Goal: Task Accomplishment & Management: Use online tool/utility

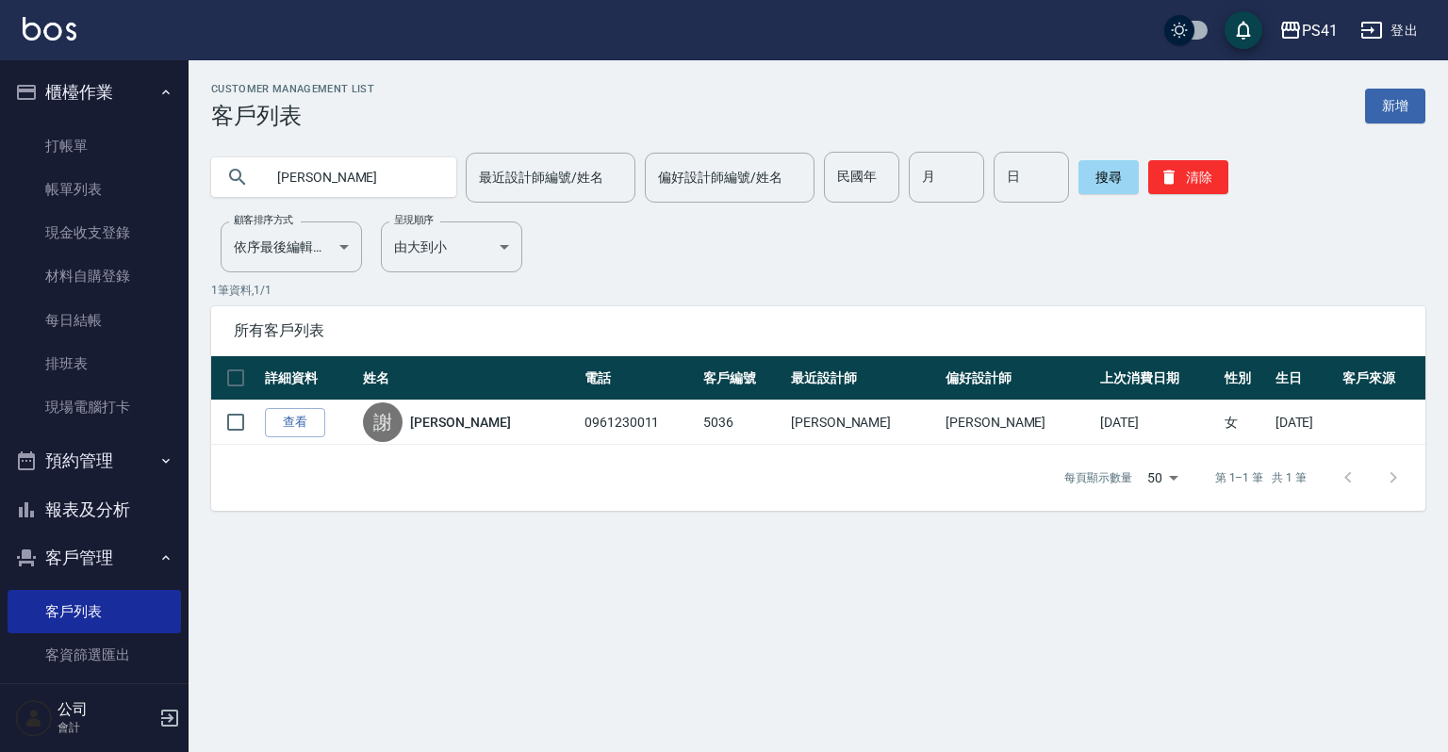
type input "謝"
type input "0978229018"
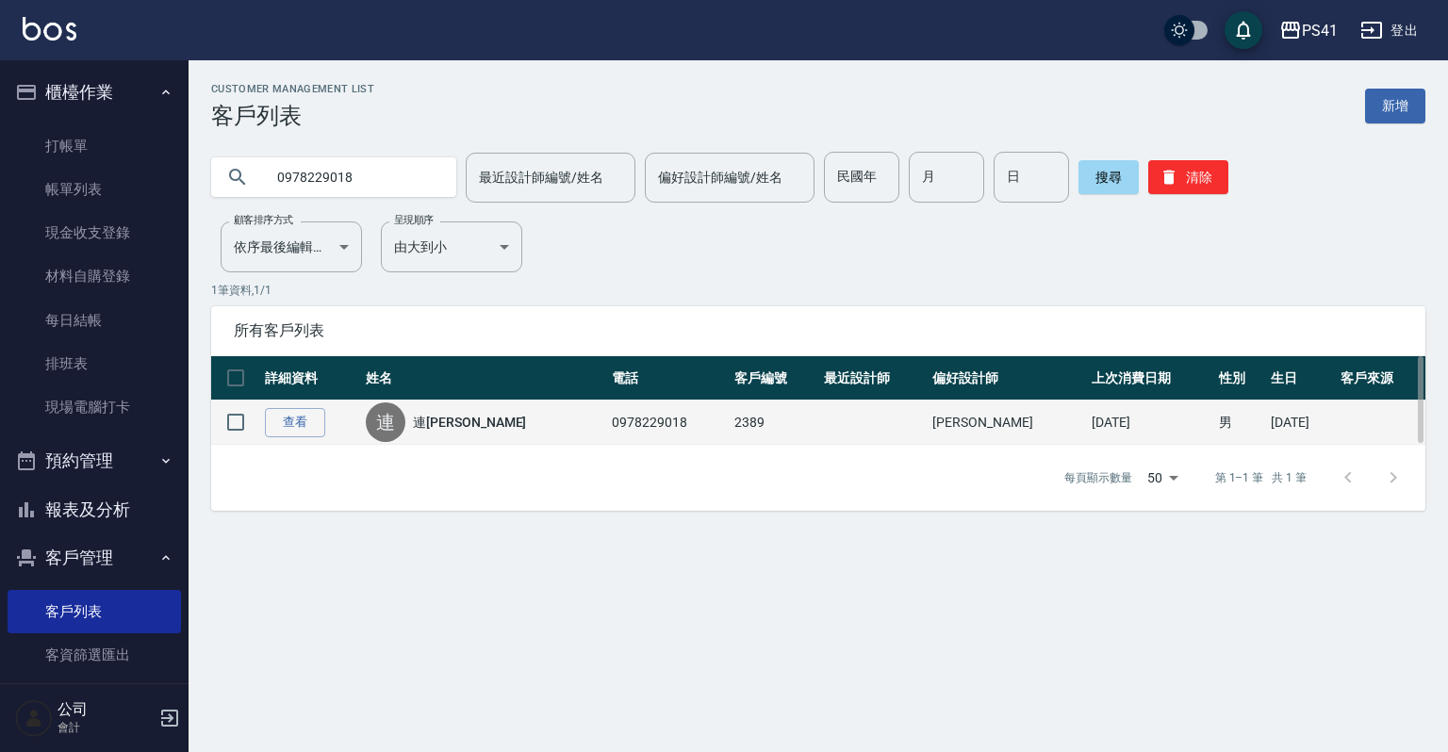
click at [298, 439] on td "查看" at bounding box center [310, 423] width 101 height 44
click at [312, 434] on link "查看" at bounding box center [295, 422] width 60 height 29
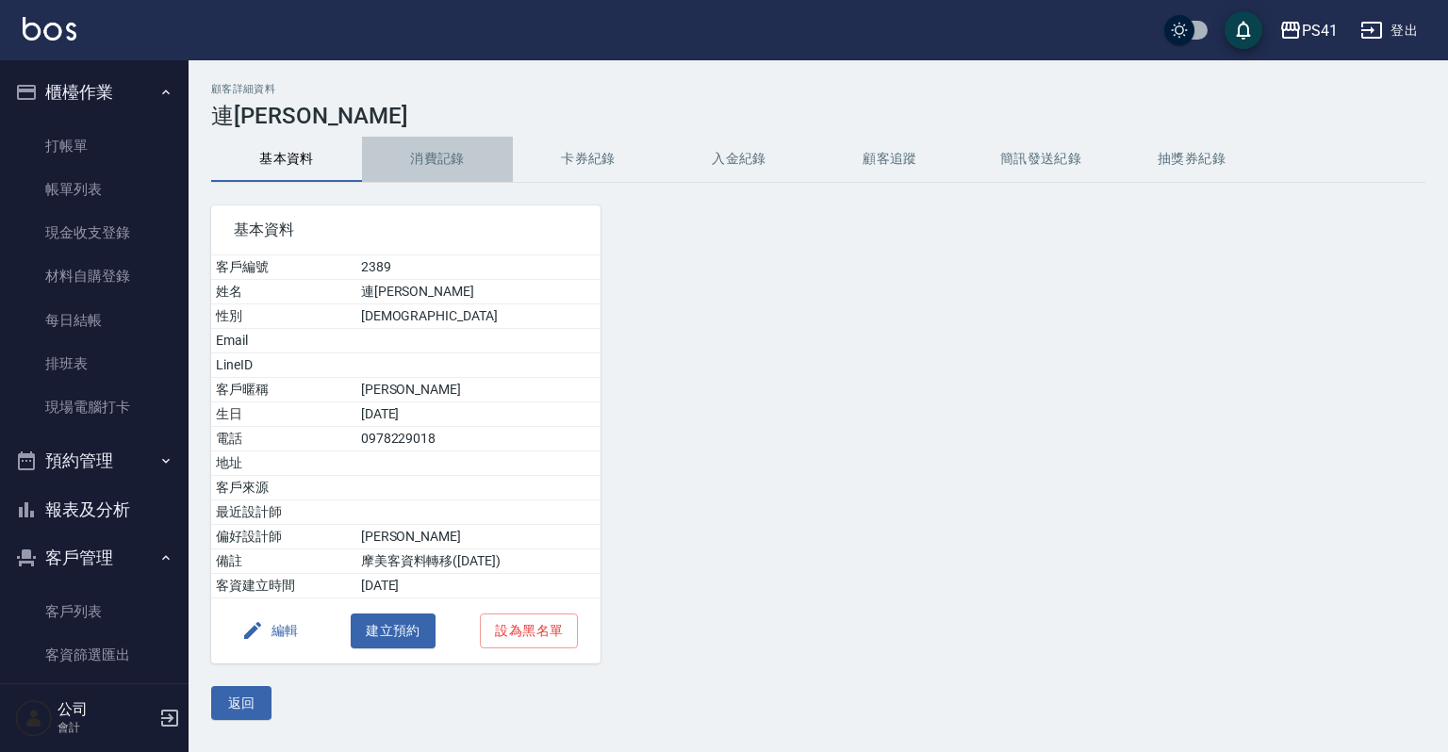
click at [405, 151] on button "消費記錄" at bounding box center [437, 159] width 151 height 45
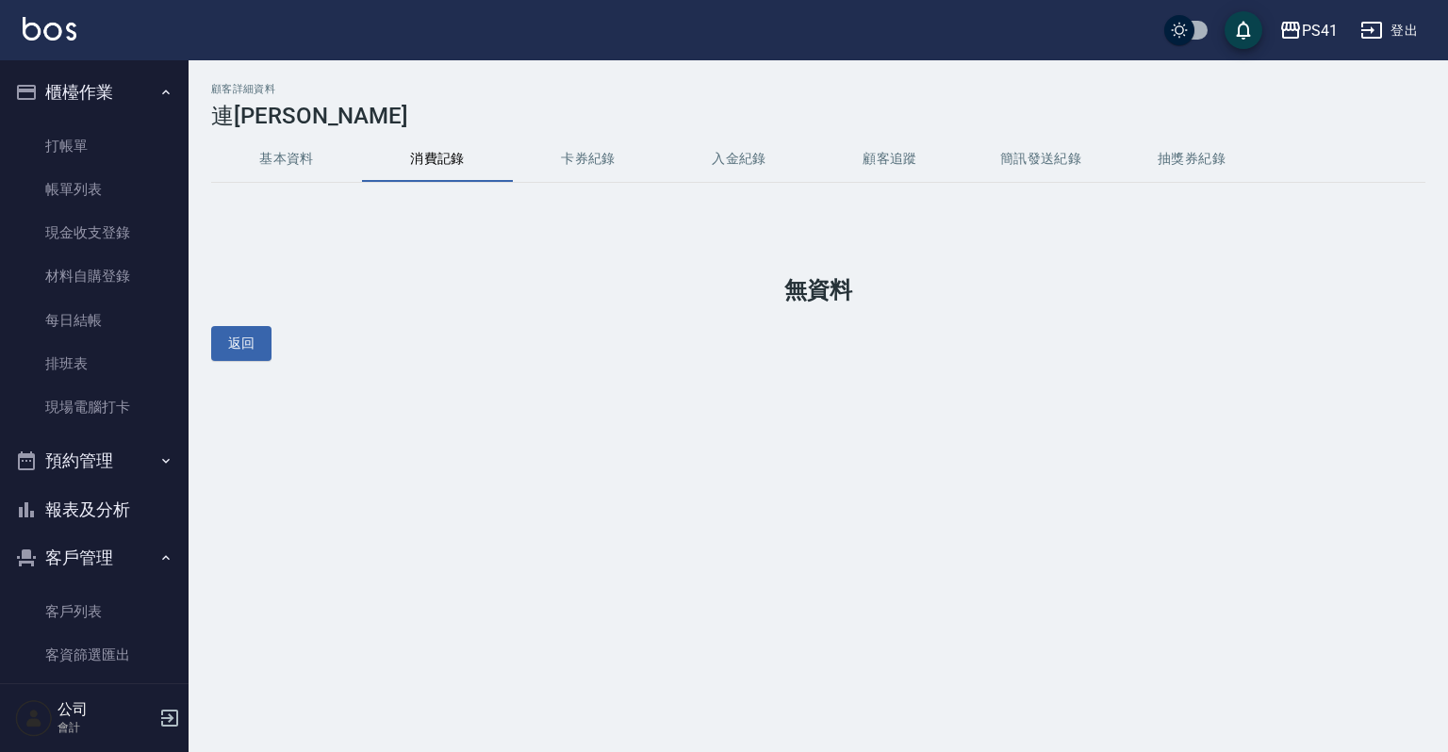
click at [302, 177] on button "基本資料" at bounding box center [286, 159] width 151 height 45
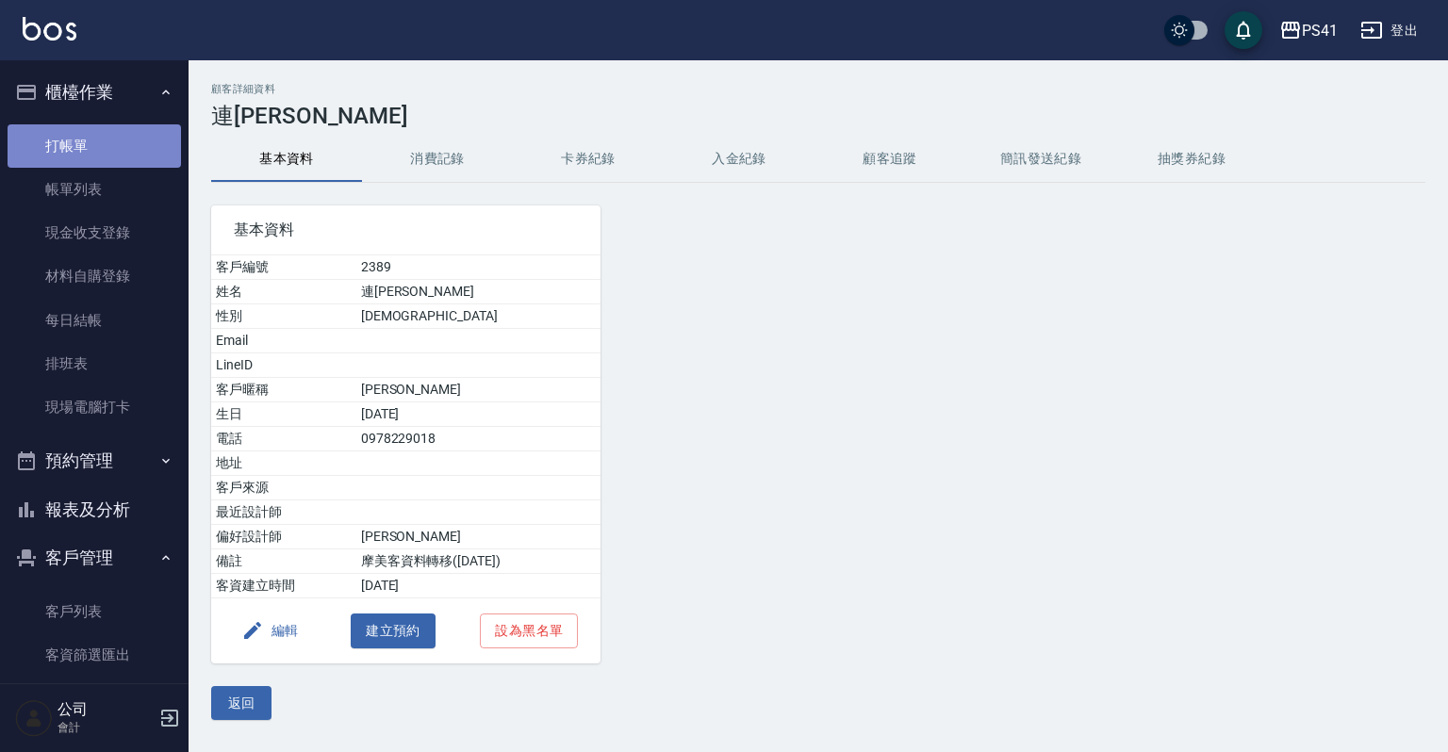
click at [94, 151] on link "打帳單" at bounding box center [94, 145] width 173 height 43
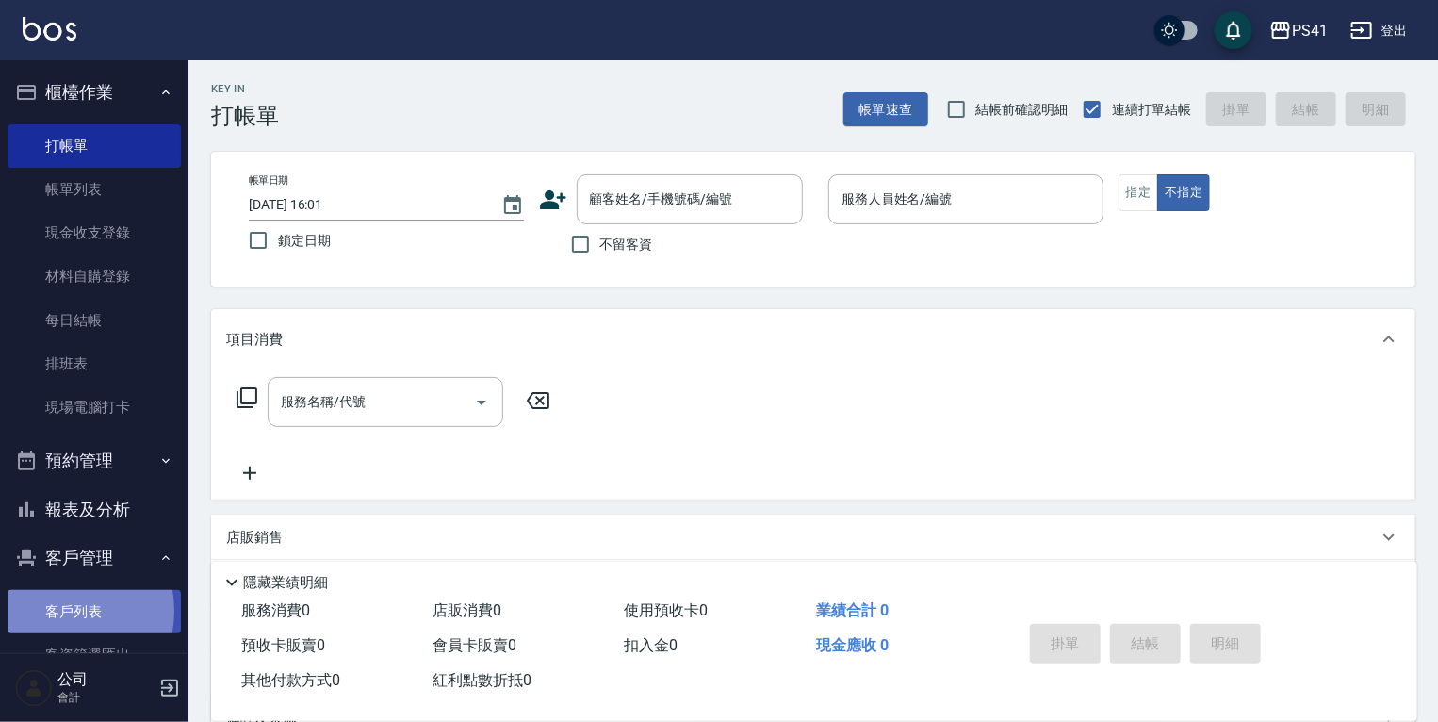
click at [58, 612] on link "客戶列表" at bounding box center [94, 611] width 173 height 43
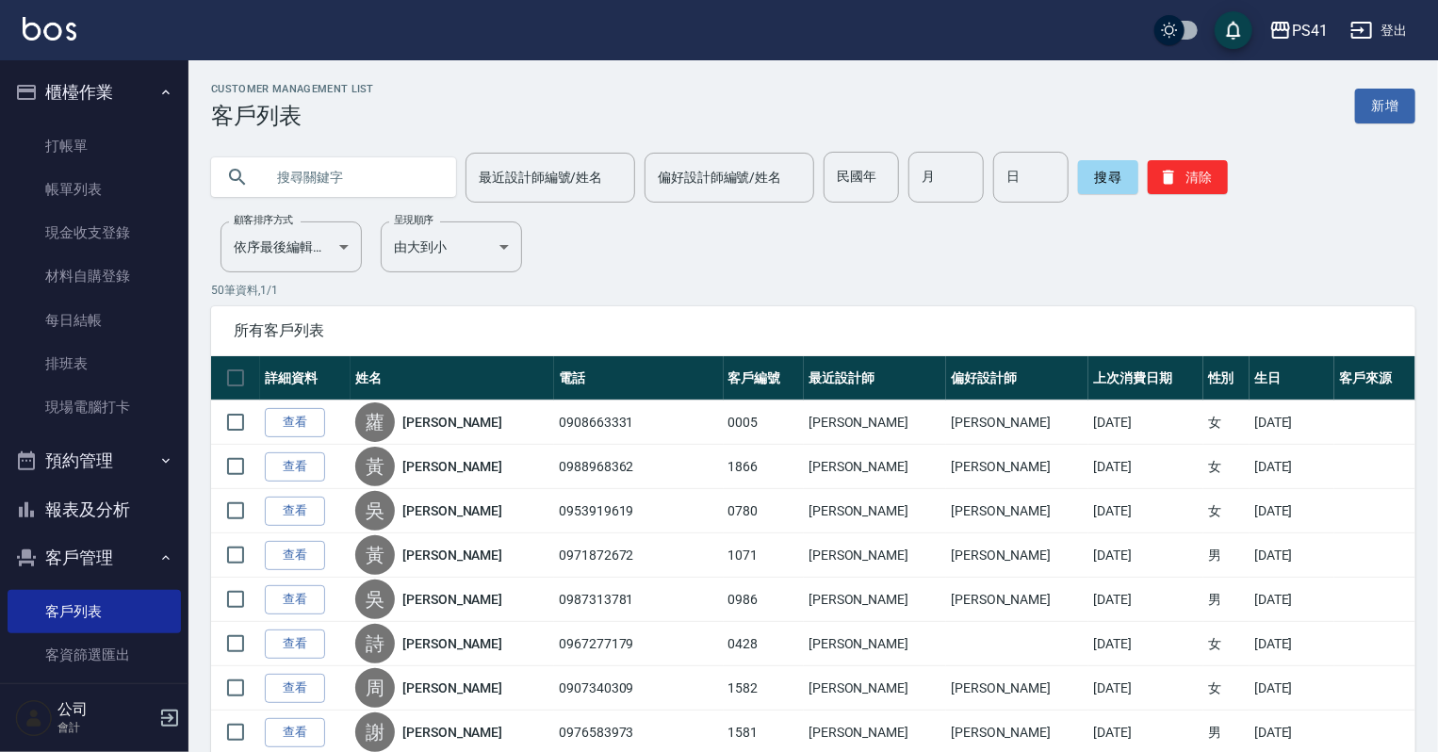
click at [331, 173] on input "text" at bounding box center [352, 177] width 177 height 51
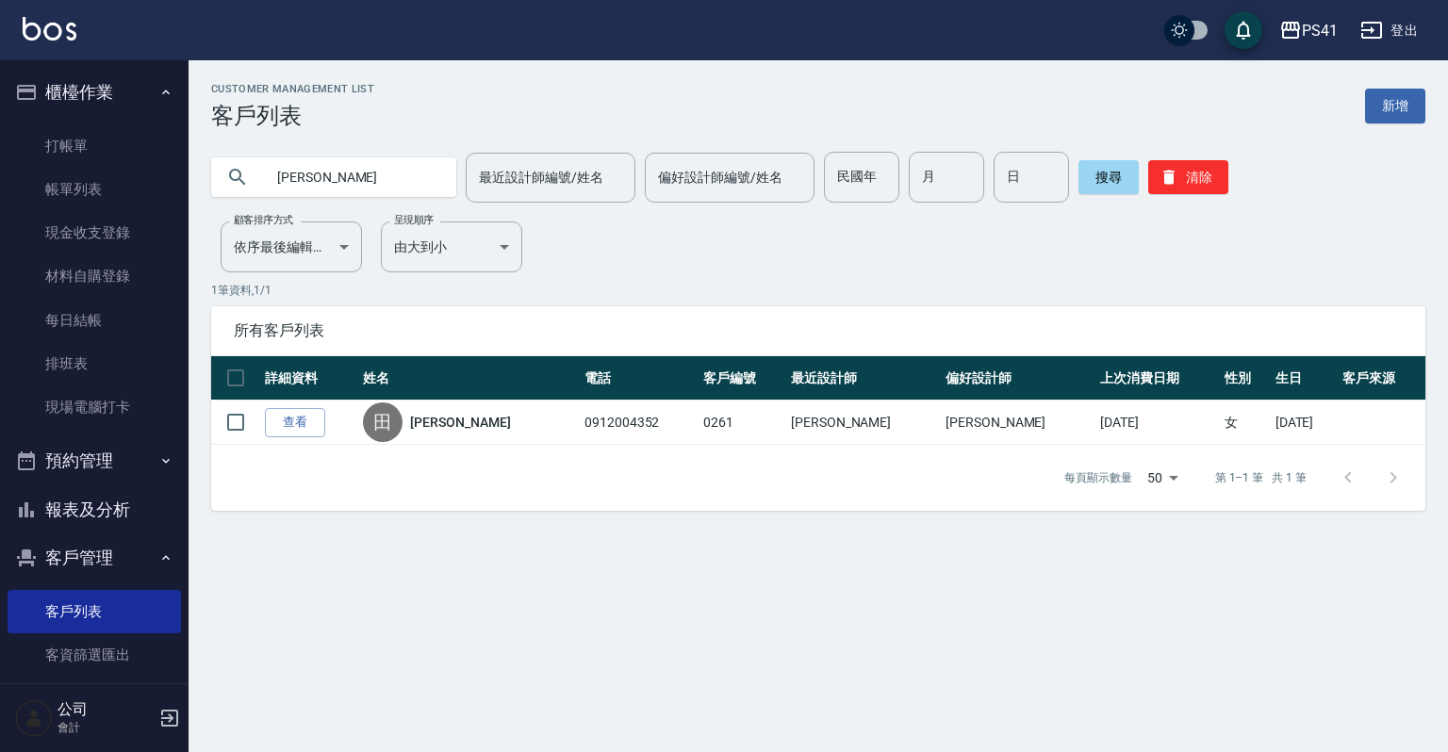
drag, startPoint x: 317, startPoint y: 176, endPoint x: 9, endPoint y: 92, distance: 318.5
click at [0, 154] on div "PS41 登出 櫃檯作業 打帳單 帳單列表 現金收支登錄 材料自購登錄 每日結帳 排班表 現場電腦打卡 預約管理 預約管理 單日預約紀錄 單週預約紀錄 報表及…" at bounding box center [724, 376] width 1448 height 752
type input "090"
click at [39, 151] on link "打帳單" at bounding box center [94, 145] width 173 height 43
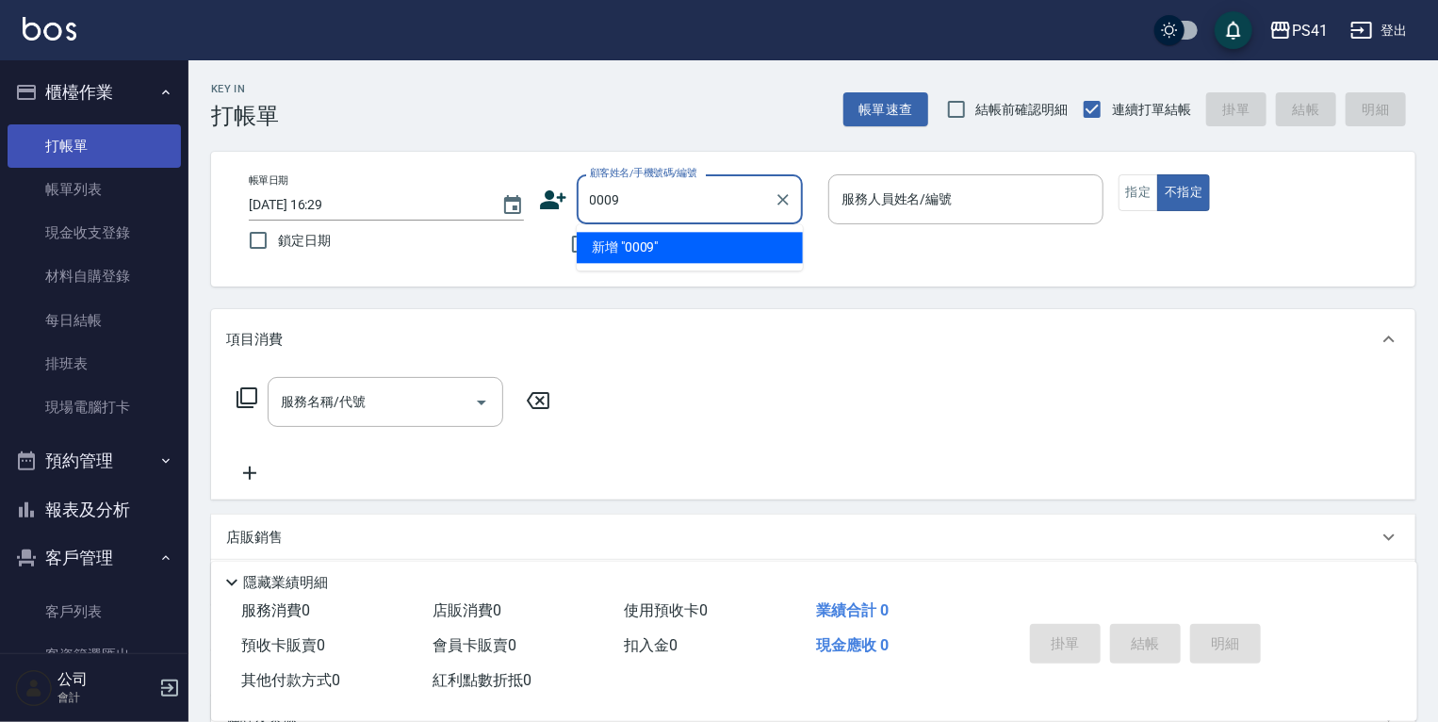
type input "0009"
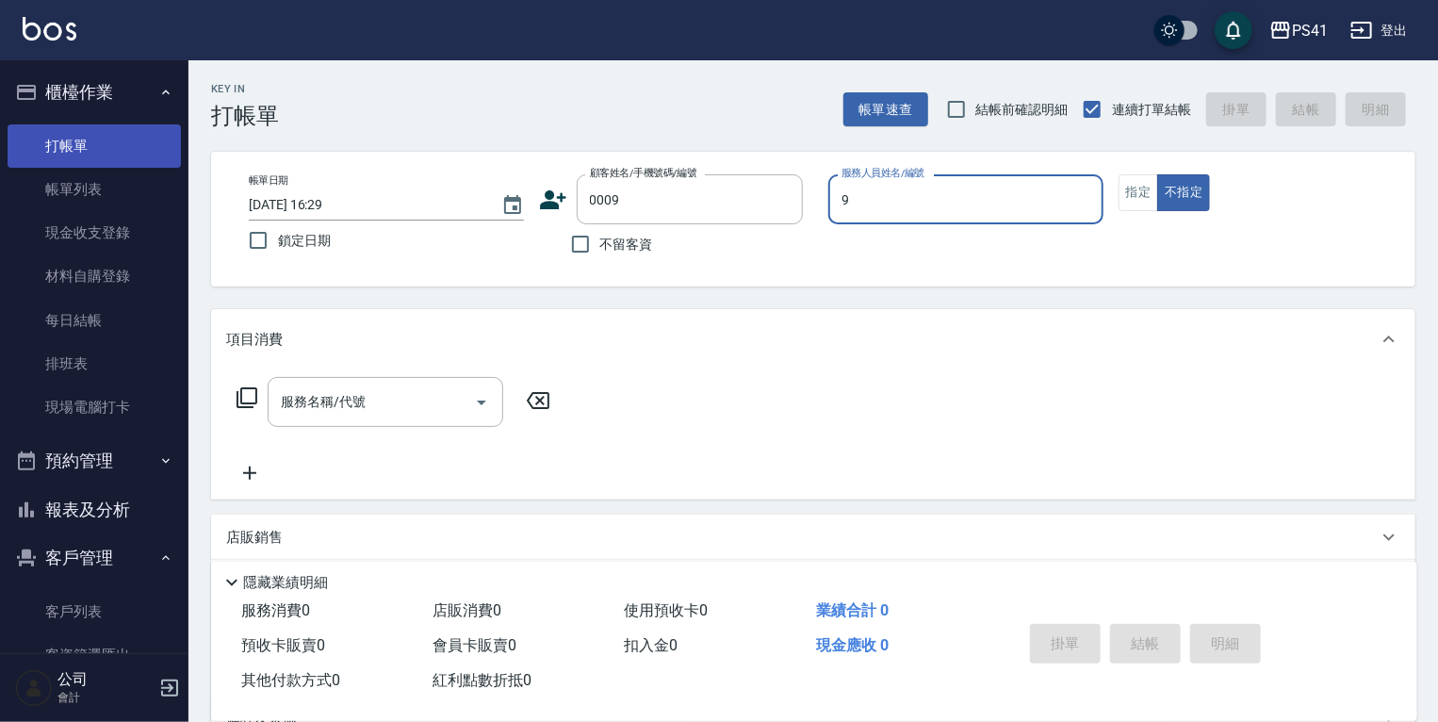
type input "[PERSON_NAME]-9"
type button "false"
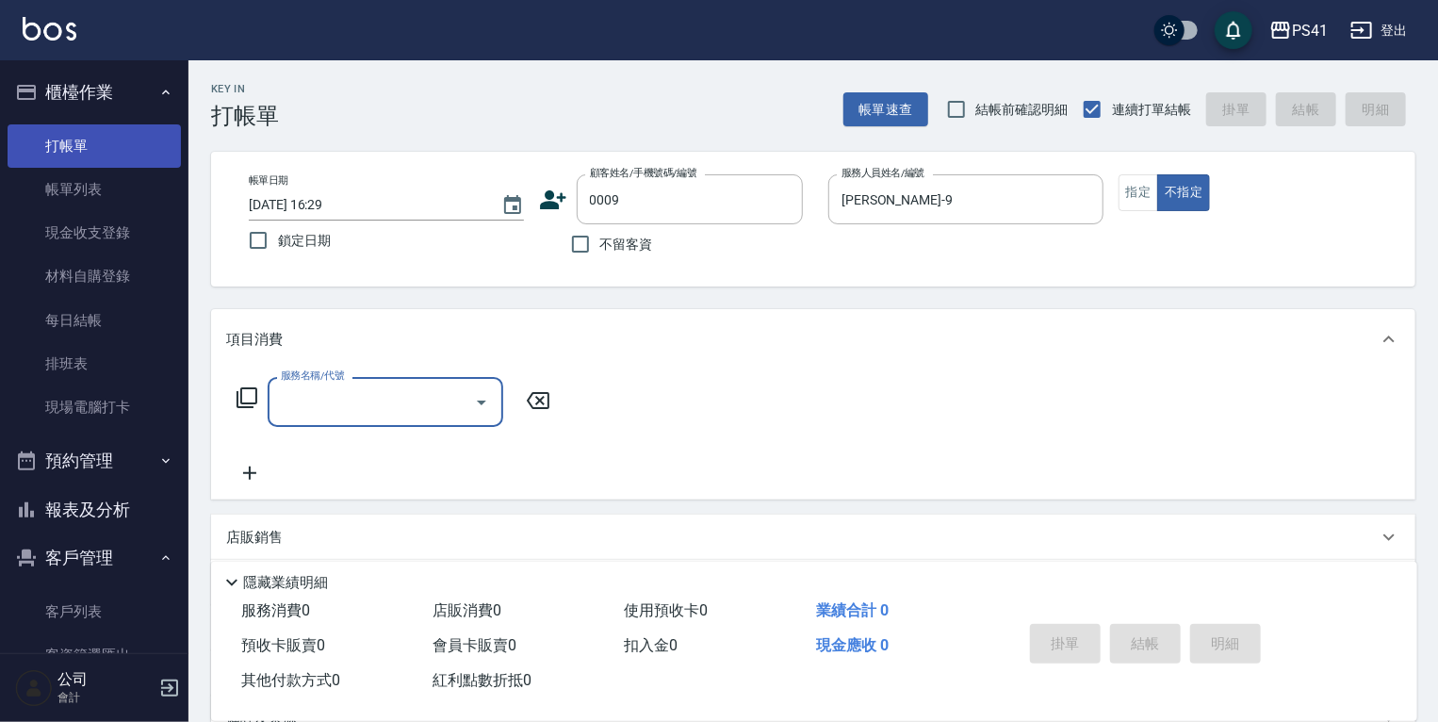
type input "1"
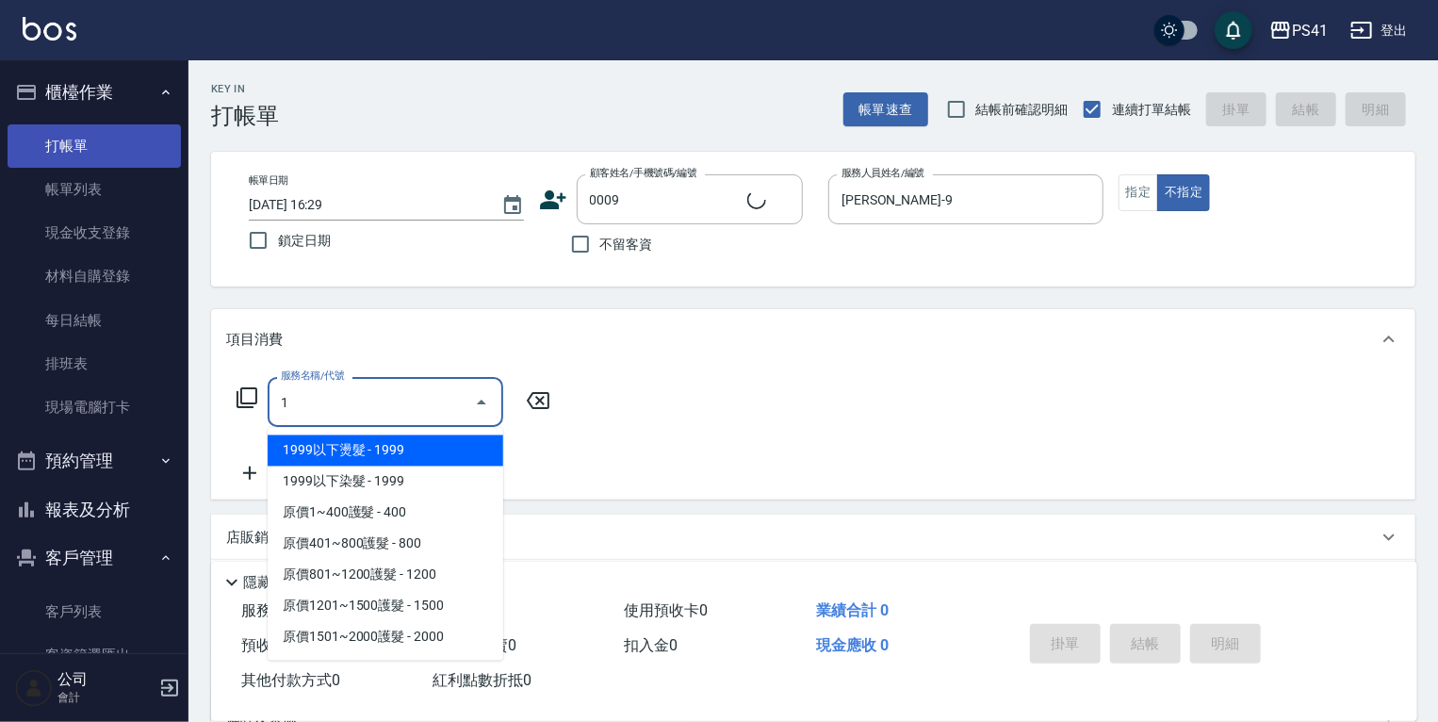
type input "白白/9_白白/0009"
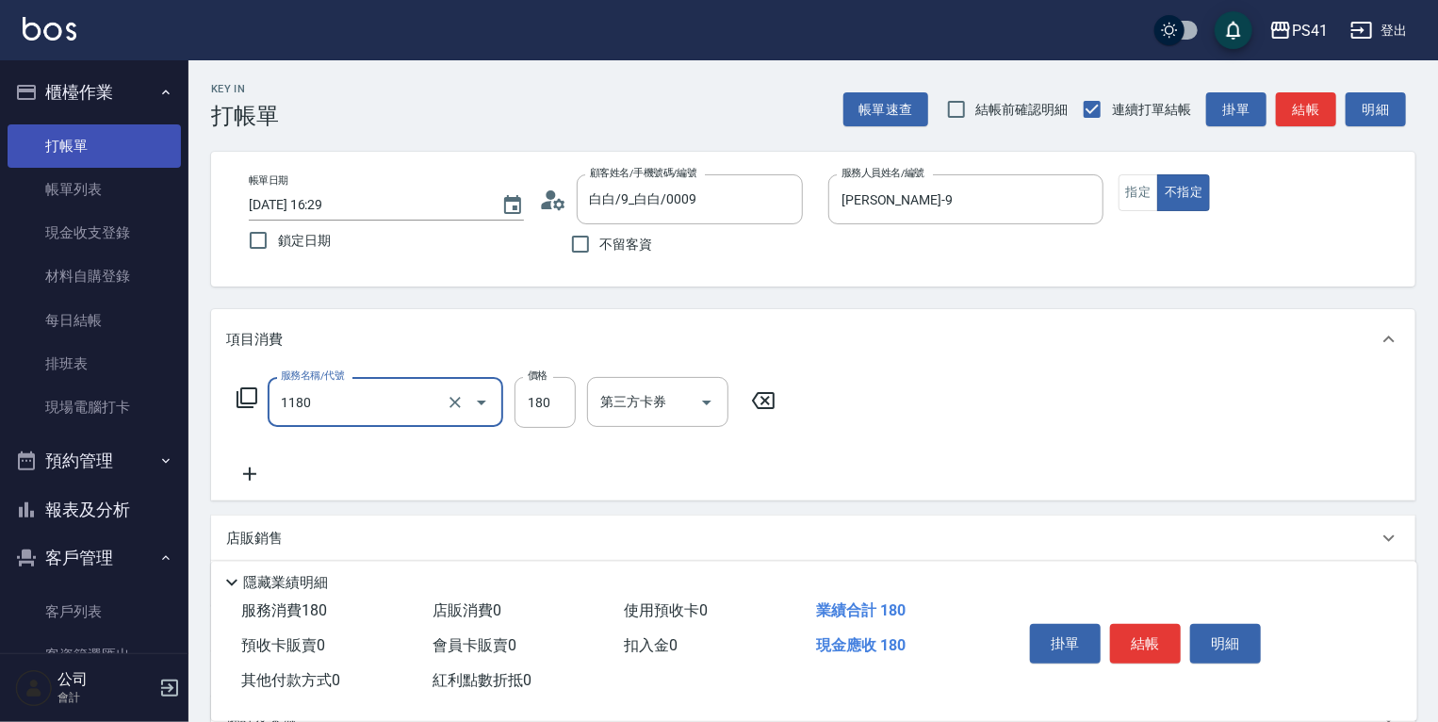
type input "洗髮(洗+剪不指定活動)(1180)"
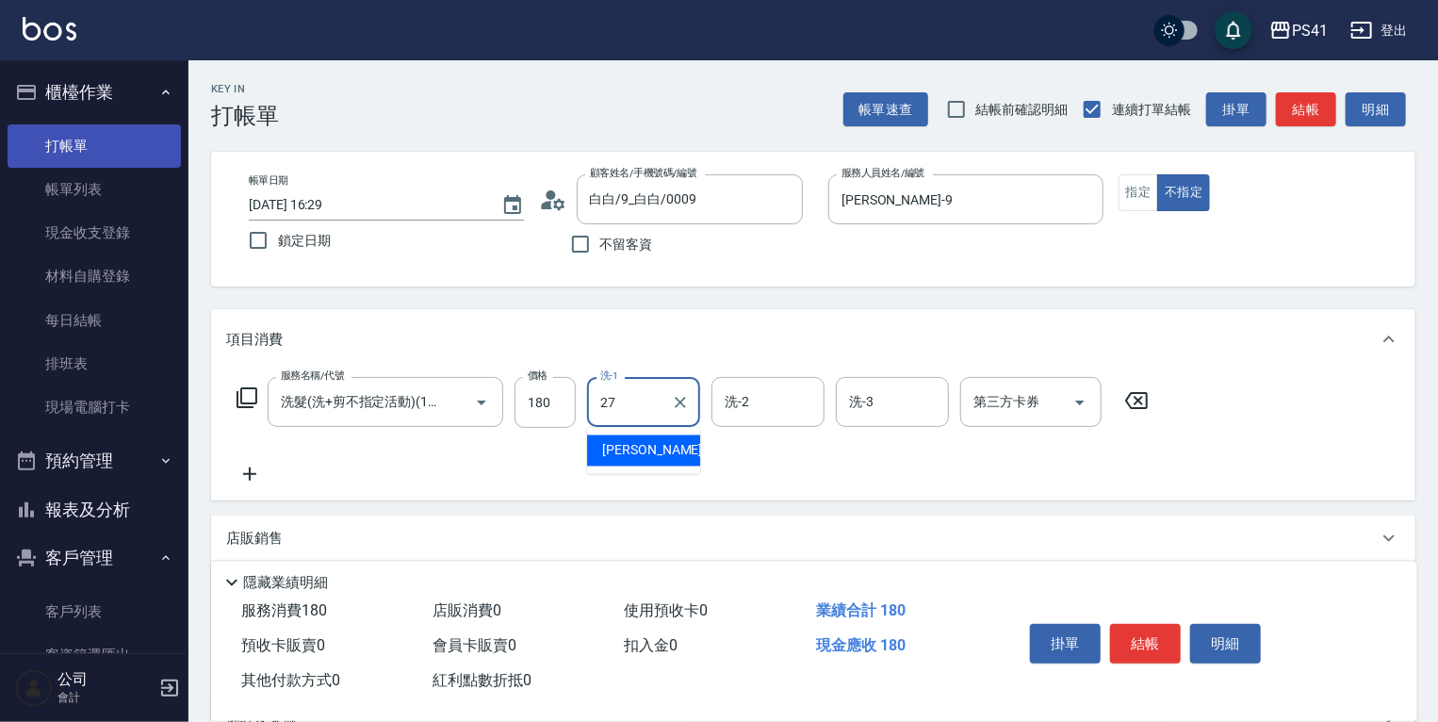
type input "佳佳-27"
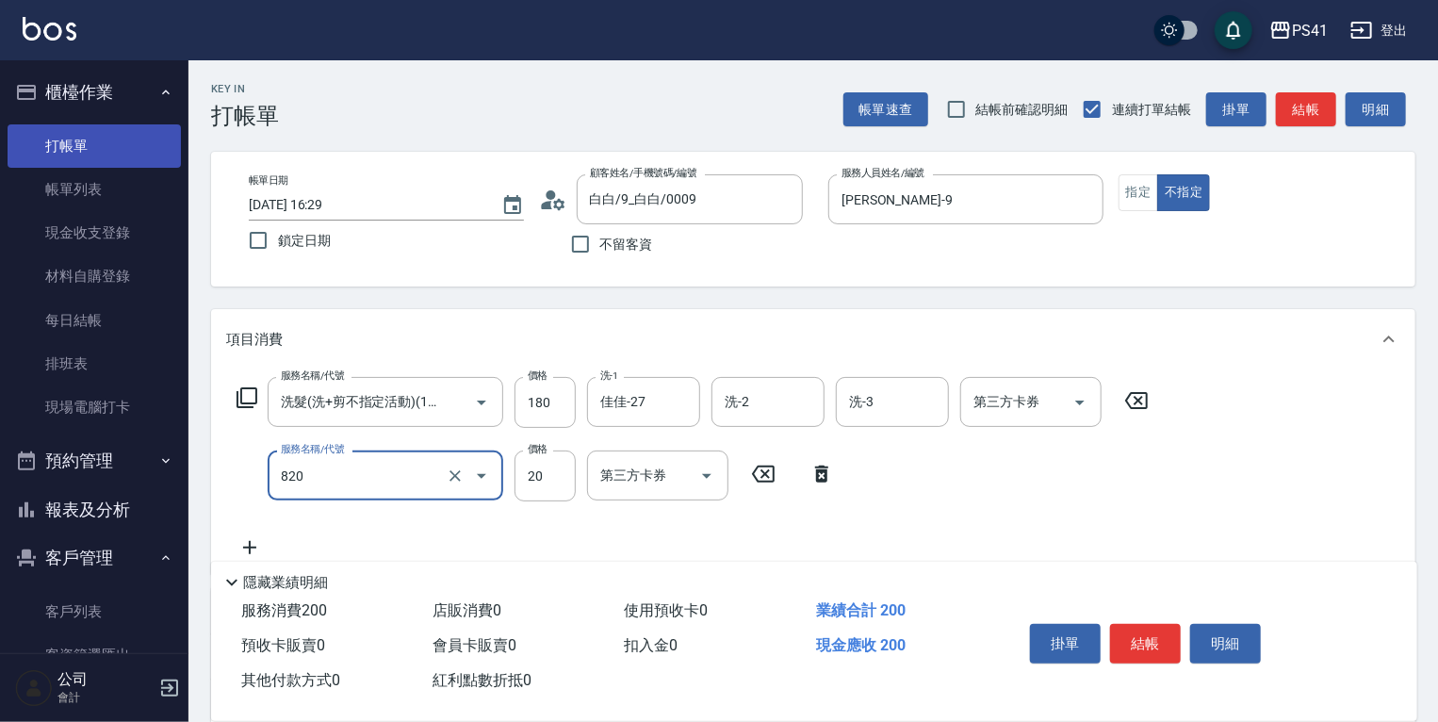
type input "潤絲(820)"
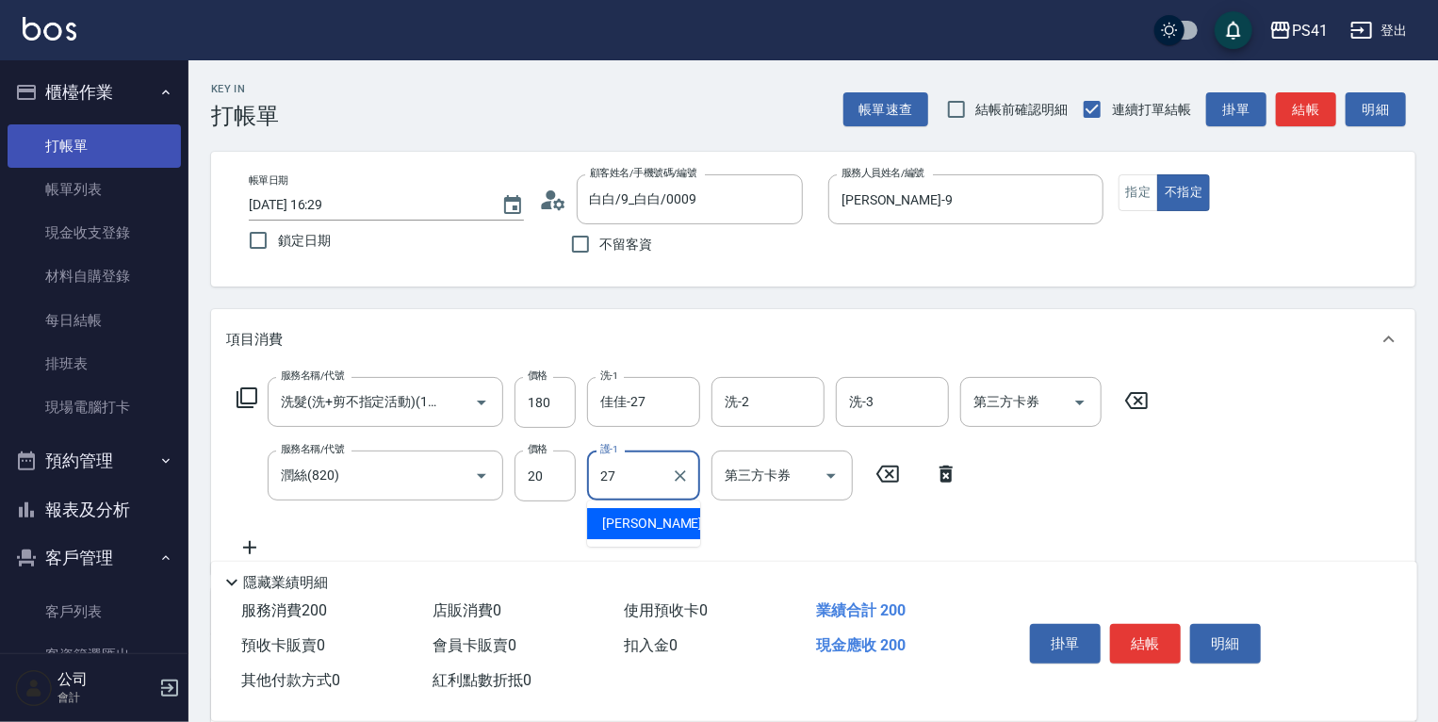
type input "佳佳-27"
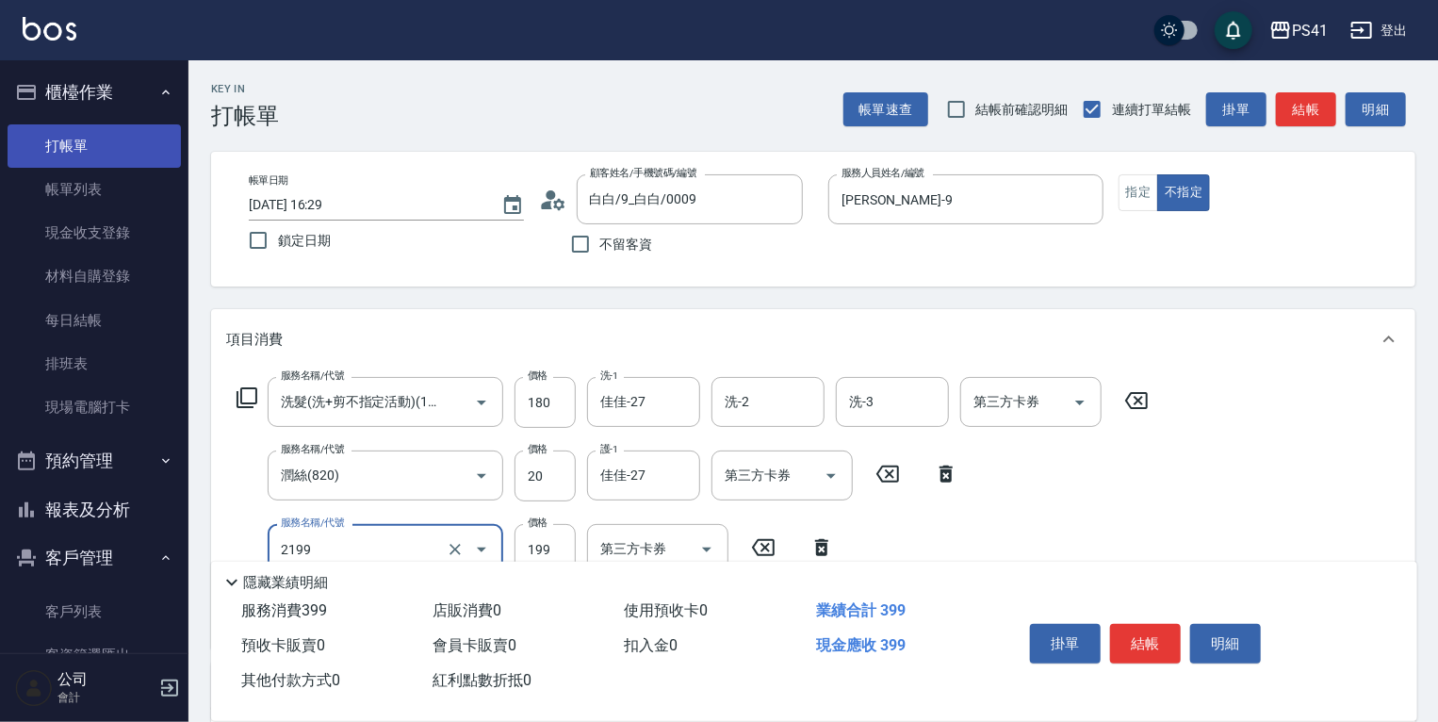
type input "不指定剪髮活動(2199)"
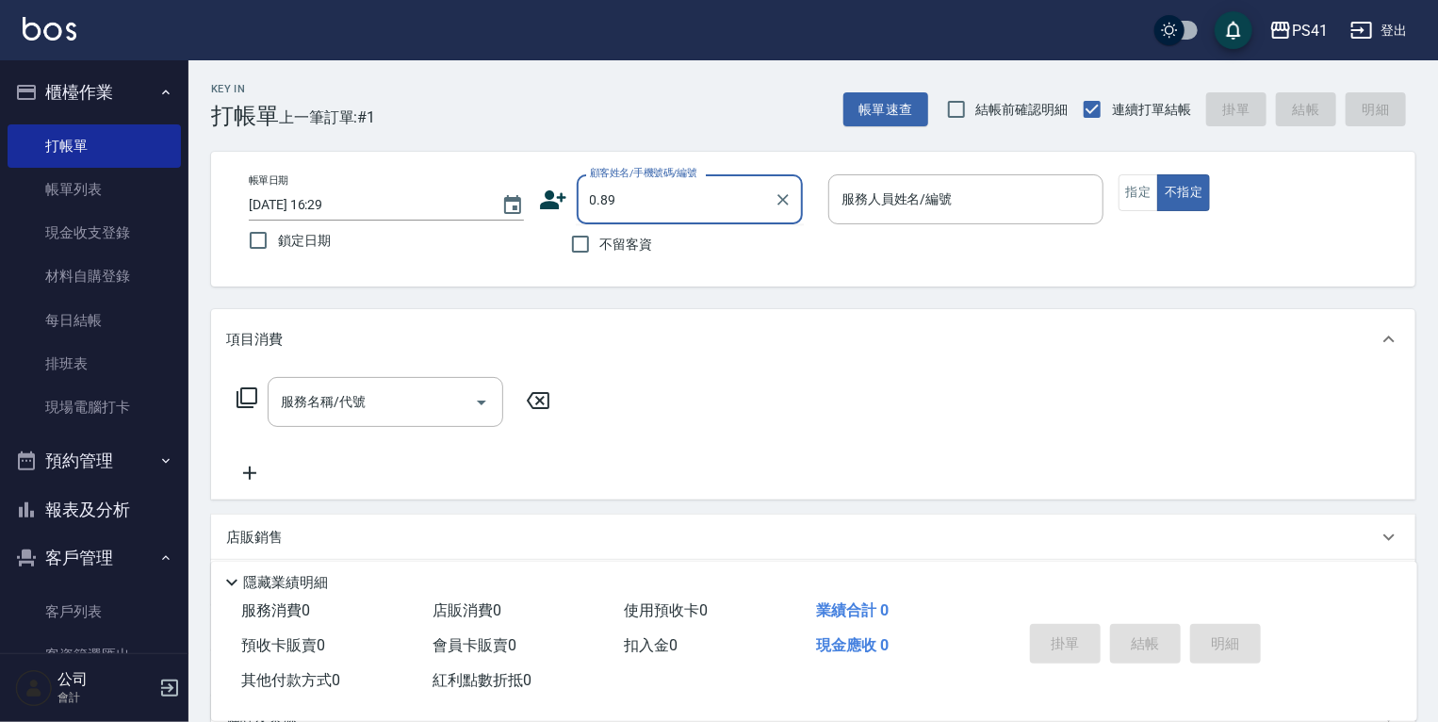
drag, startPoint x: 706, startPoint y: 196, endPoint x: 0, endPoint y: 8, distance: 730.8
click at [0, 117] on div "PS41 登出 櫃檯作業 打帳單 帳單列表 現金收支登錄 材料自購登錄 每日結帳 排班表 現場電腦打卡 預約管理 預約管理 單日預約紀錄 單週預約紀錄 報表及…" at bounding box center [719, 460] width 1438 height 920
type input "2389"
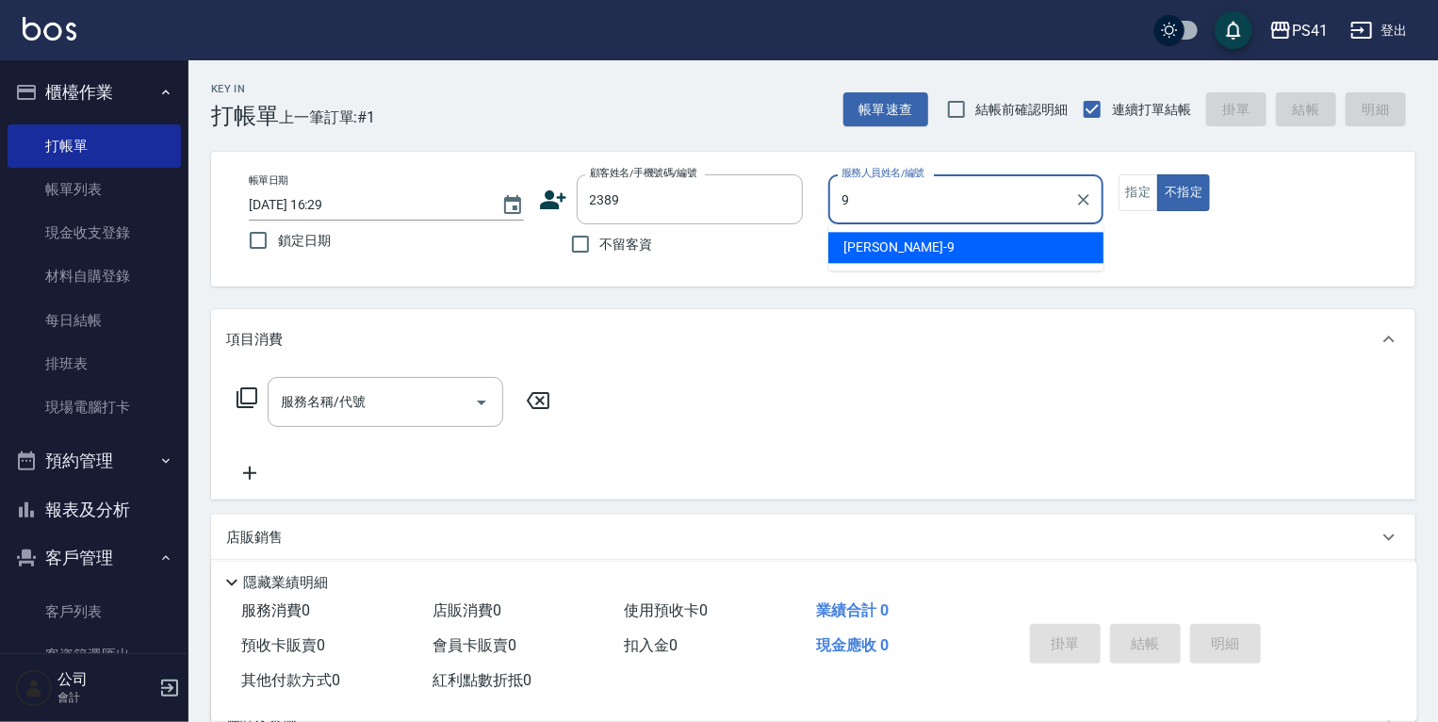
type input "[PERSON_NAME]-9"
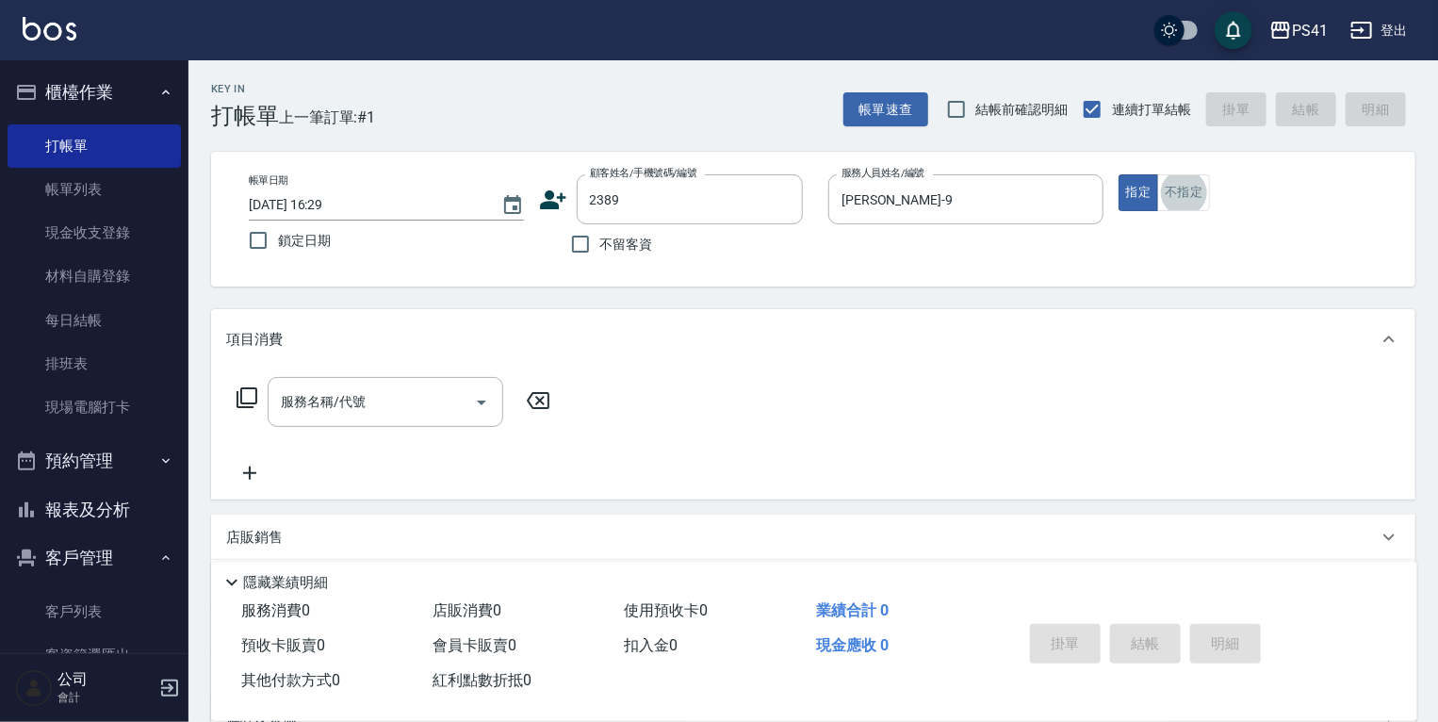
type input "連[PERSON_NAME]/0978229018/2389"
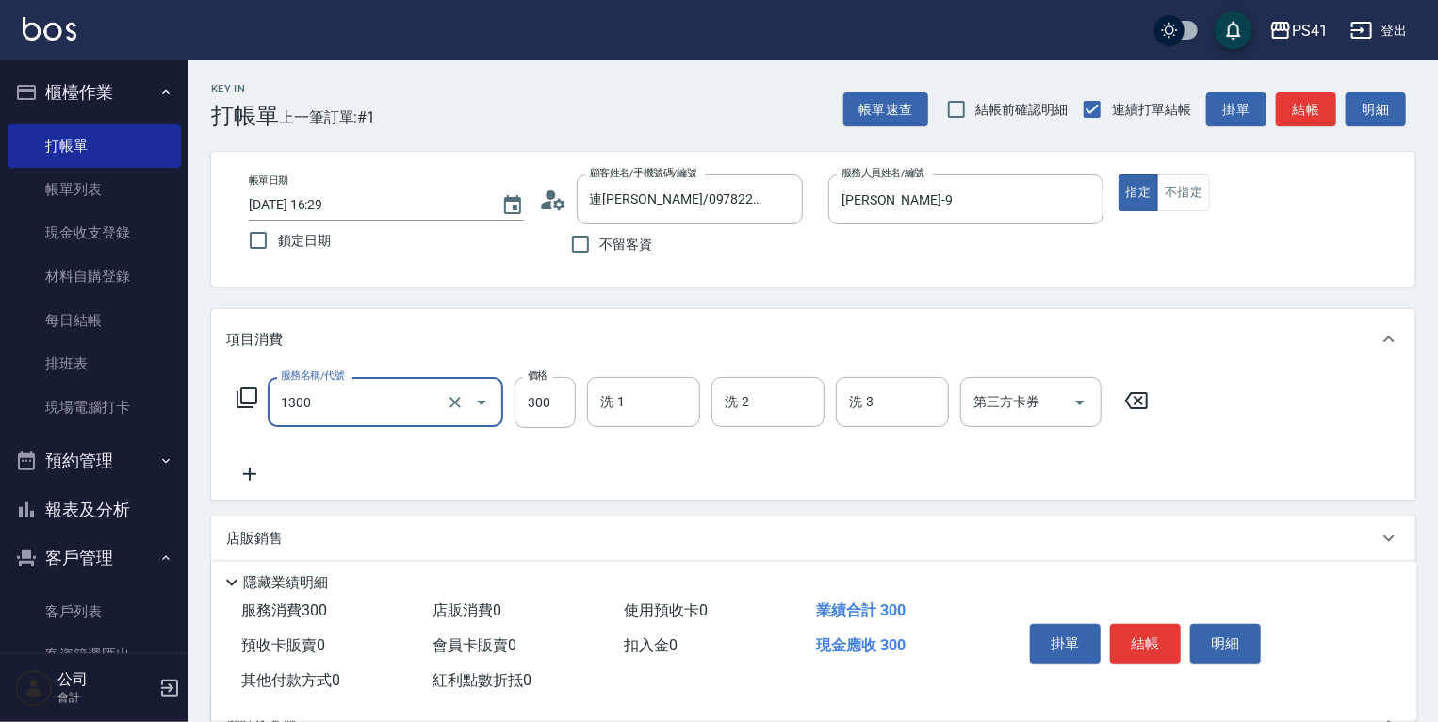
type input "洗髮300(1300)"
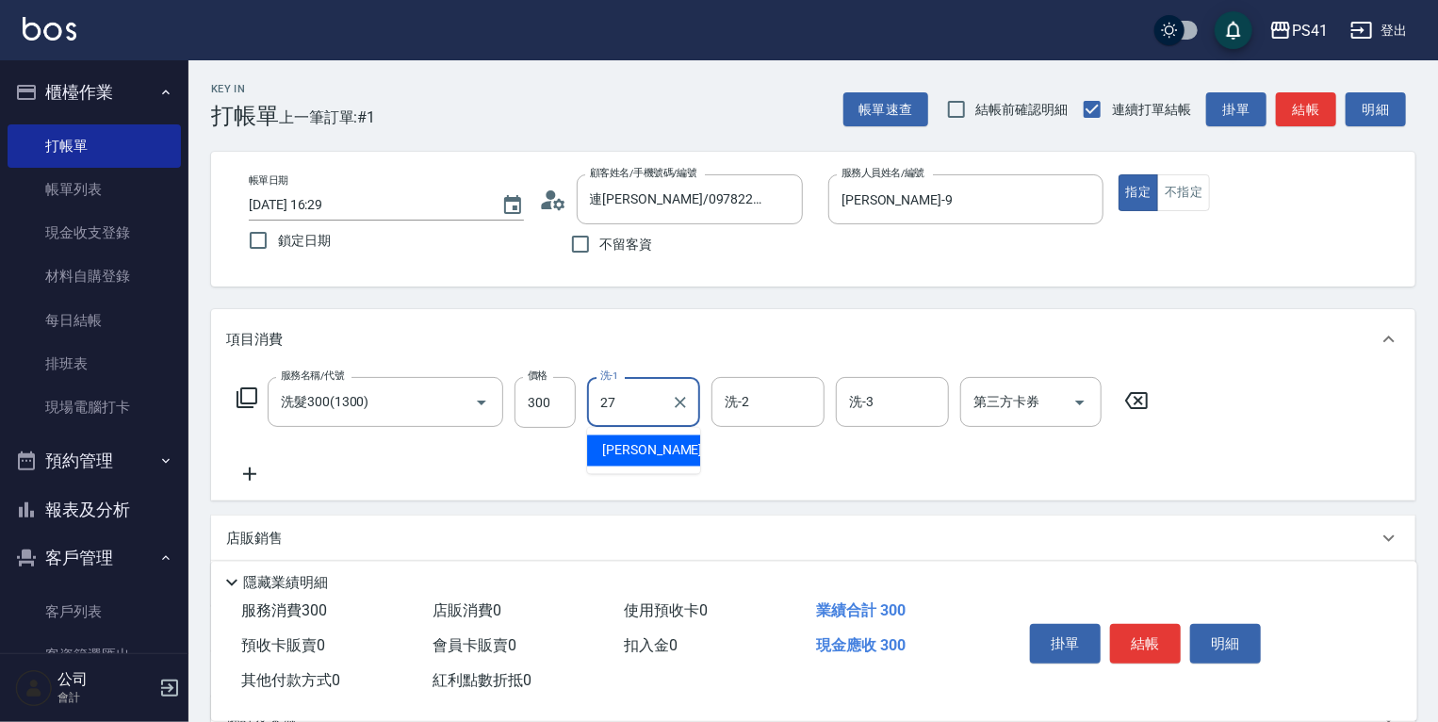
type input "佳佳-27"
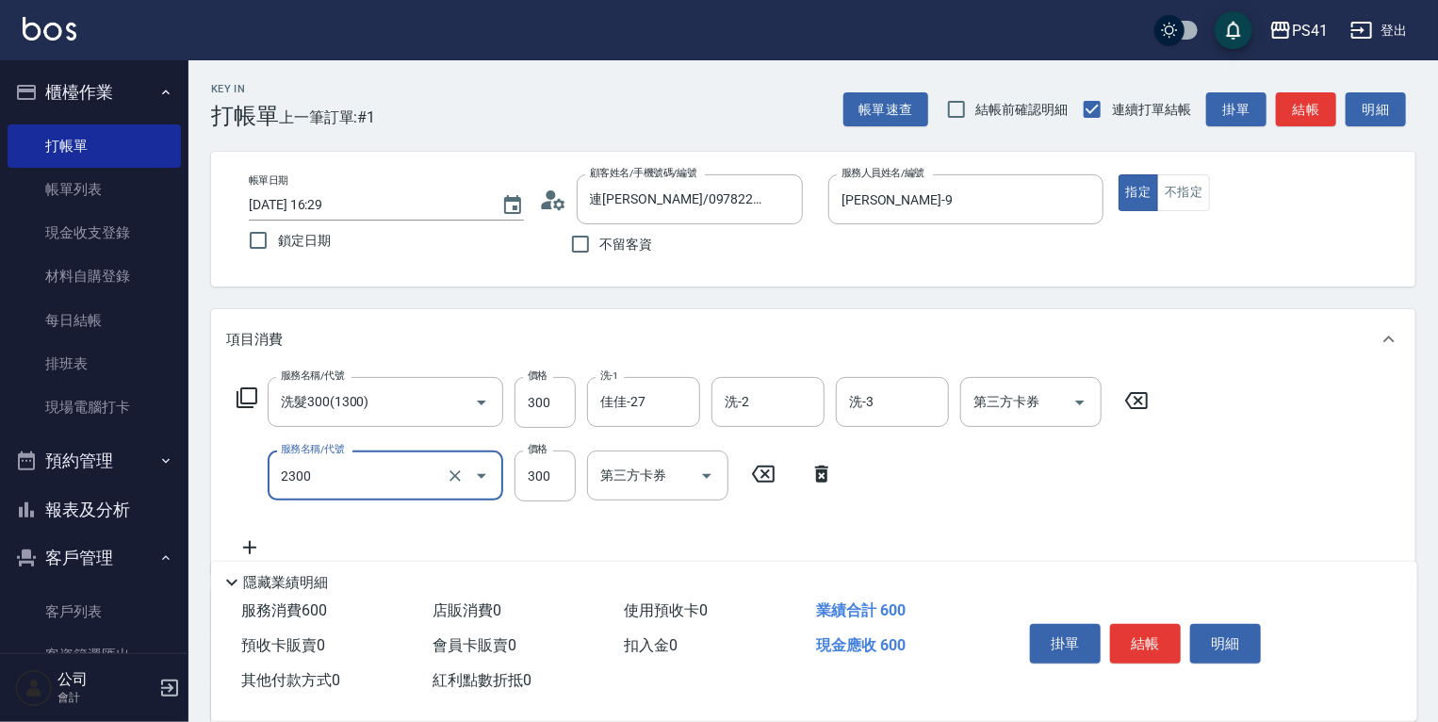
type input "剪髮(2300)"
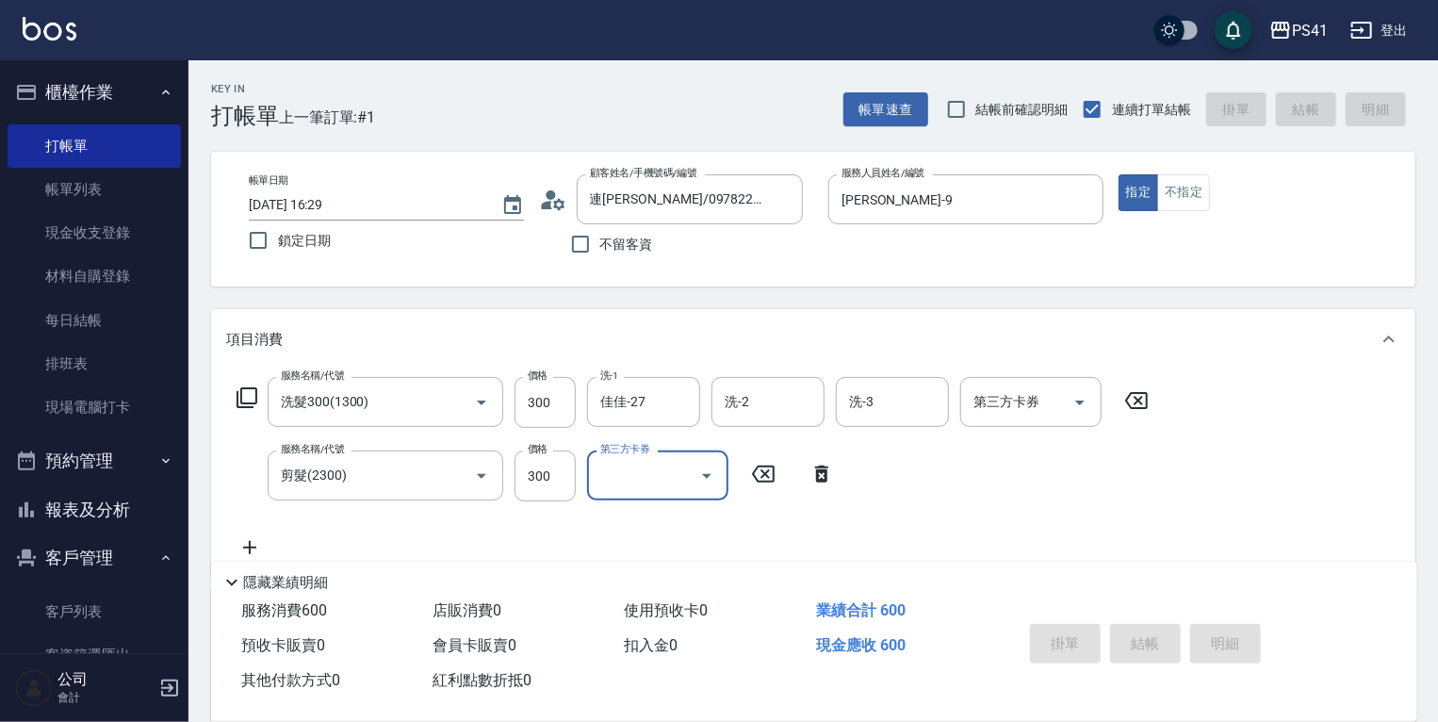
type input "[DATE] 16:41"
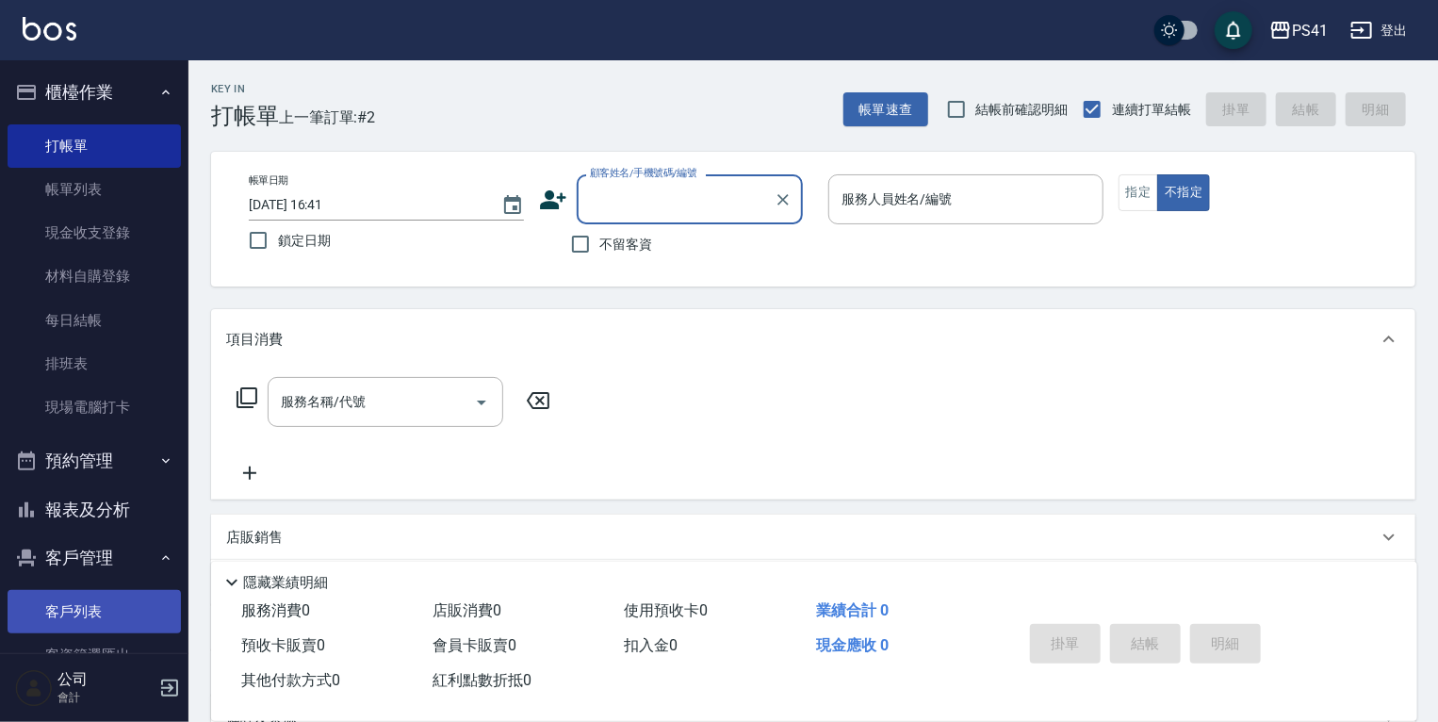
click at [94, 596] on link "客戶列表" at bounding box center [94, 611] width 173 height 43
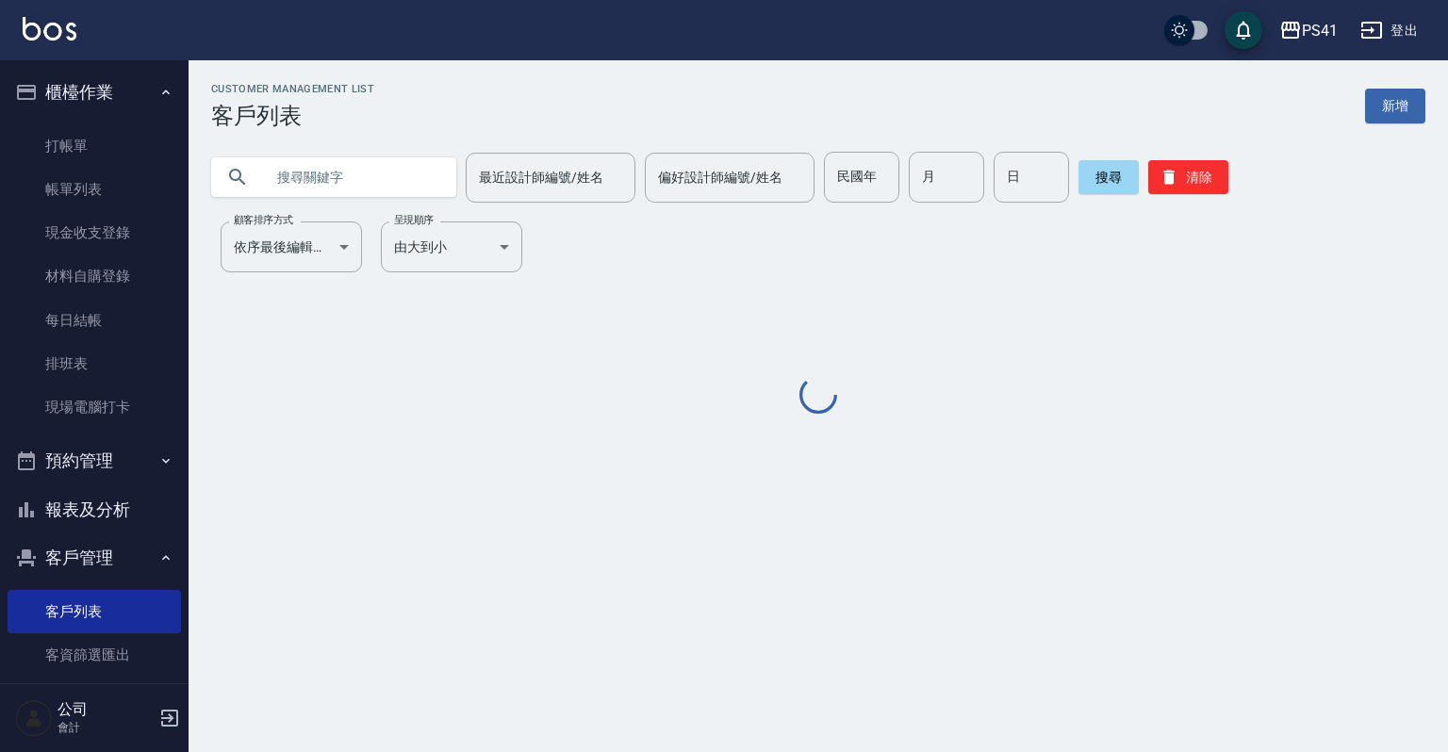
click at [402, 170] on input "text" at bounding box center [352, 177] width 177 height 51
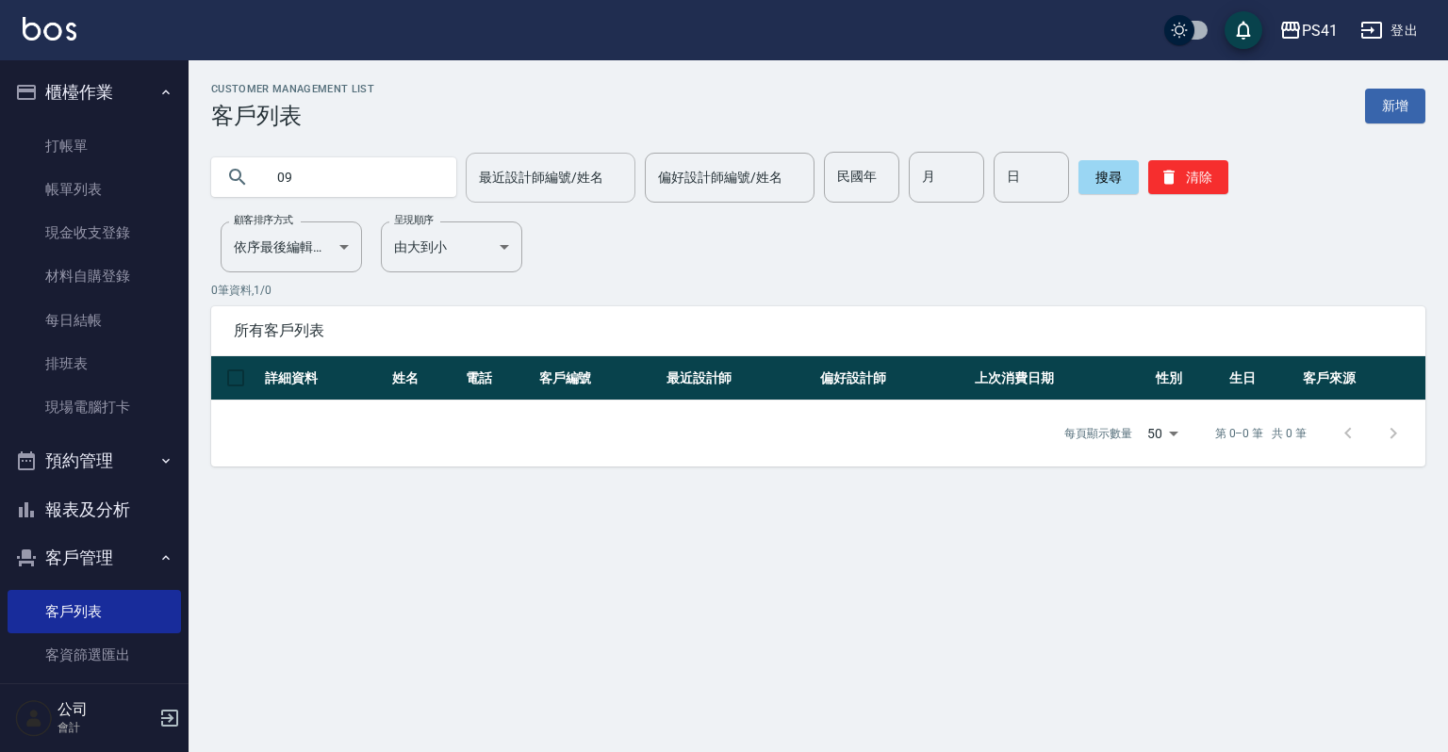
type input "0"
type input "王"
type input "0"
type input "0911962267"
